Goal: Task Accomplishment & Management: Manage account settings

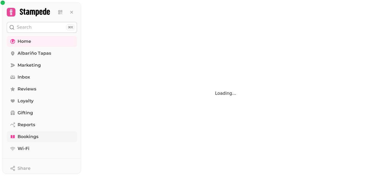
click at [25, 137] on span "Bookings" at bounding box center [28, 136] width 21 height 6
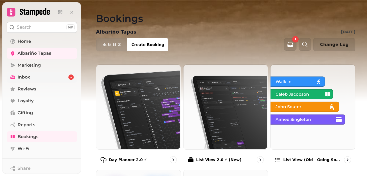
click at [72, 76] on div "1" at bounding box center [70, 76] width 5 height 5
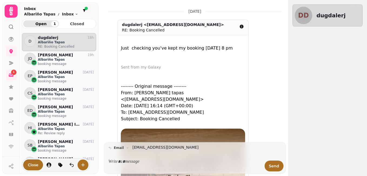
click at [138, 163] on p at bounding box center [185, 161] width 144 height 6
